Goal: Task Accomplishment & Management: Manage account settings

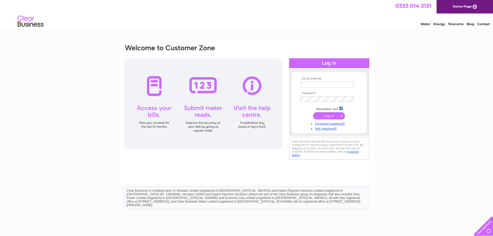
type input "[EMAIL_ADDRESS][DOMAIN_NAME]"
click at [322, 115] on input "submit" at bounding box center [329, 115] width 32 height 7
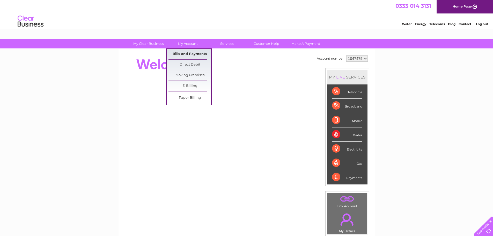
click at [199, 53] on link "Bills and Payments" at bounding box center [189, 54] width 43 height 10
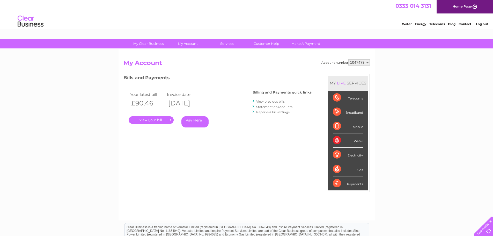
click at [151, 118] on link "." at bounding box center [151, 119] width 45 height 7
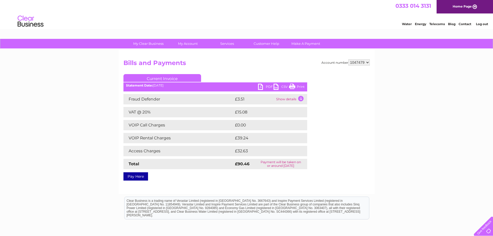
click at [259, 88] on link "PDF" at bounding box center [266, 87] width 16 height 7
